Goal: Transaction & Acquisition: Purchase product/service

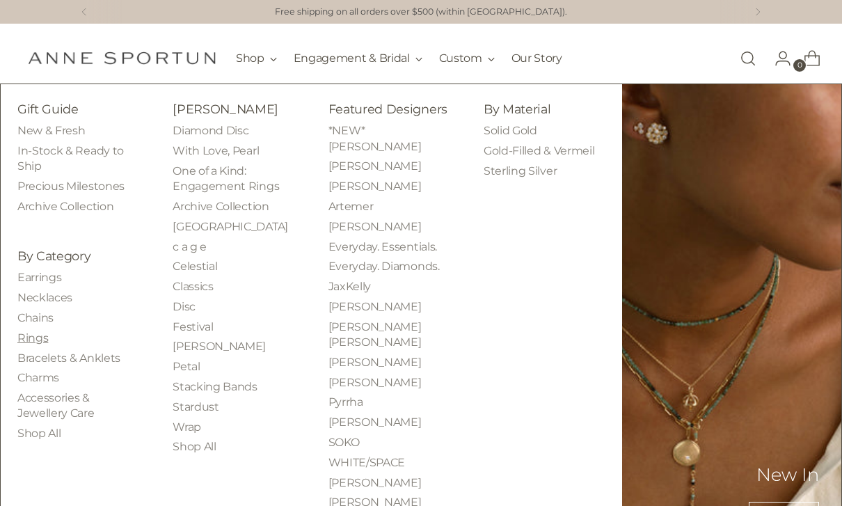
click at [47, 340] on link "Rings" at bounding box center [32, 337] width 31 height 13
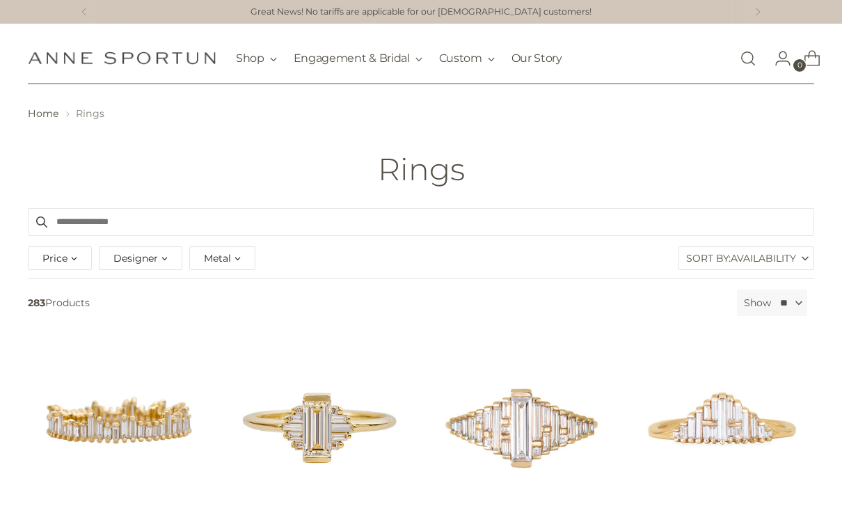
click at [235, 263] on div "Metal" at bounding box center [222, 258] width 66 height 24
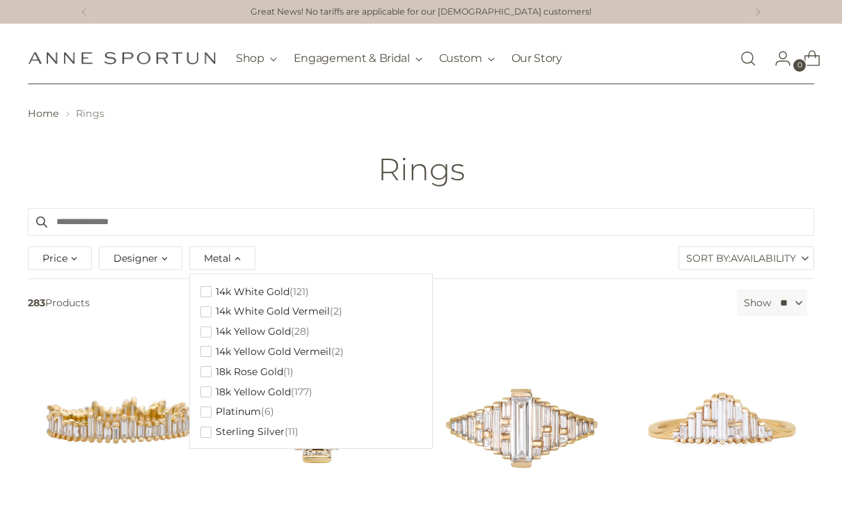
scroll to position [61, 0]
click at [205, 429] on span "button" at bounding box center [206, 434] width 11 height 11
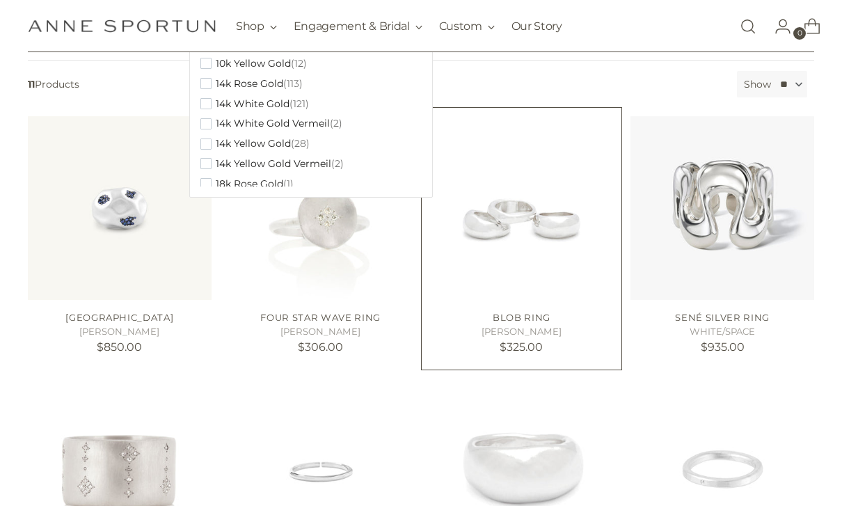
scroll to position [251, 0]
click at [540, 231] on img "Blob Ring" at bounding box center [522, 208] width 184 height 184
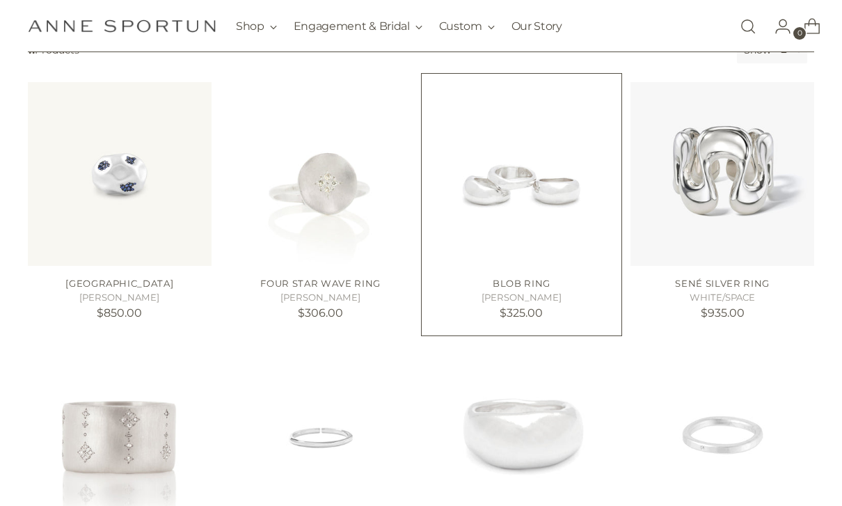
scroll to position [292, 0]
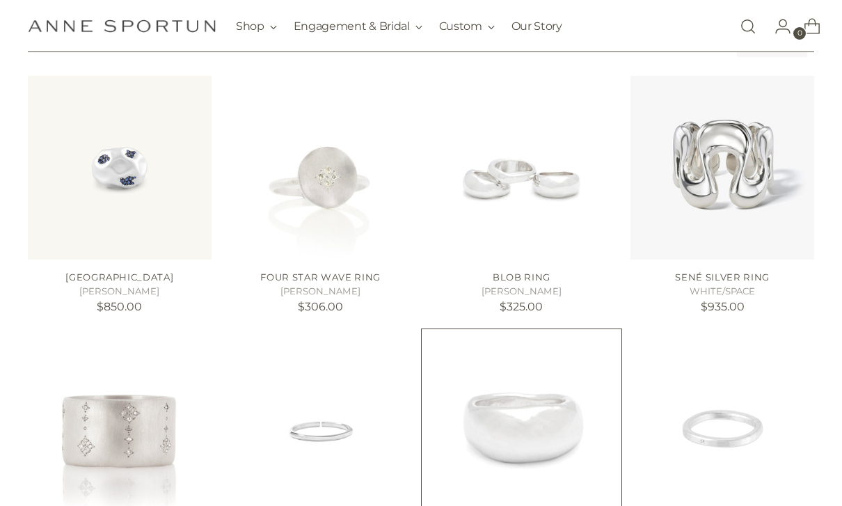
click at [542, 437] on img "Blob Ring | Silver" at bounding box center [522, 430] width 184 height 184
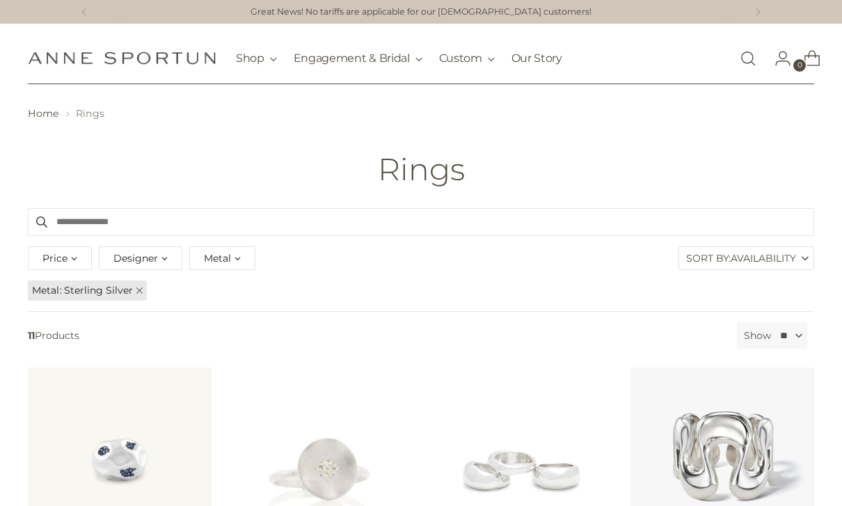
scroll to position [336, 0]
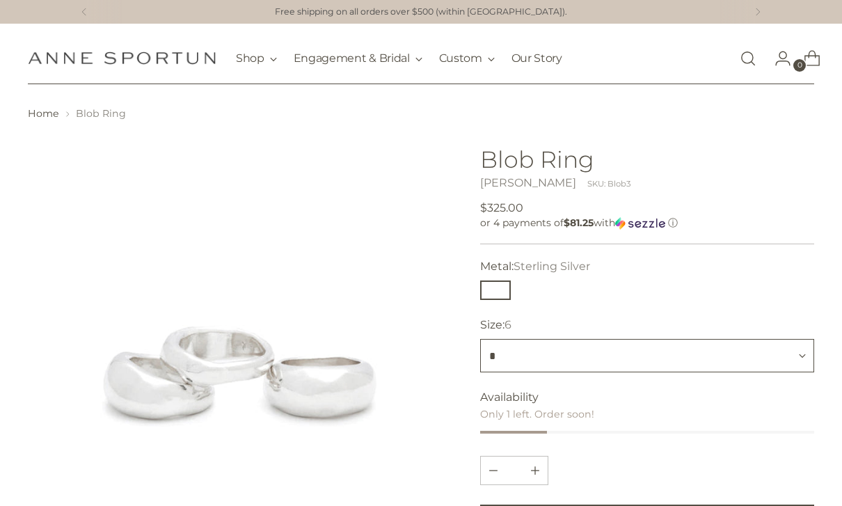
click at [666, 363] on select "*" at bounding box center [647, 355] width 334 height 33
